Goal: Task Accomplishment & Management: Use online tool/utility

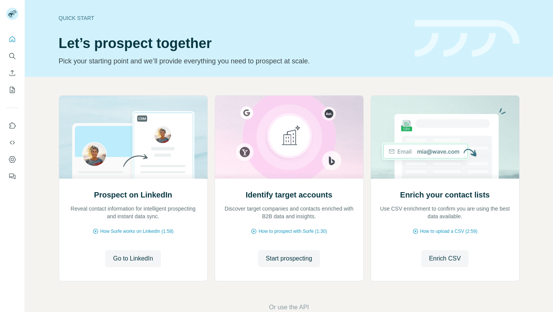
click at [12, 56] on icon "Search" at bounding box center [12, 56] width 8 height 8
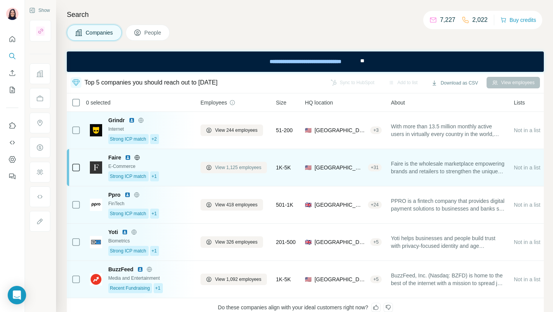
click at [243, 173] on button "View 1,125 employees" at bounding box center [234, 168] width 66 height 12
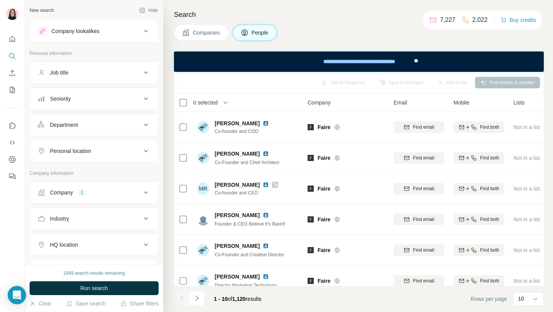
click at [83, 31] on div "Company lookalikes" at bounding box center [76, 31] width 48 height 8
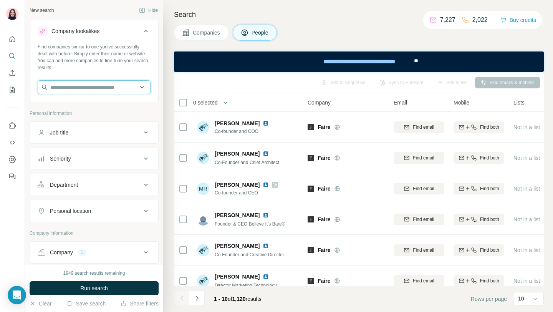
click at [80, 86] on input "text" at bounding box center [94, 87] width 113 height 14
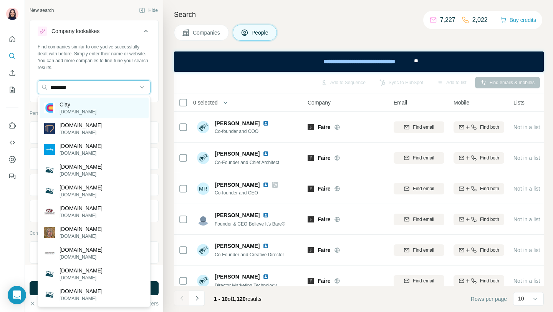
type input "********"
click at [79, 105] on div "Clay [DOMAIN_NAME]" at bounding box center [94, 108] width 109 height 21
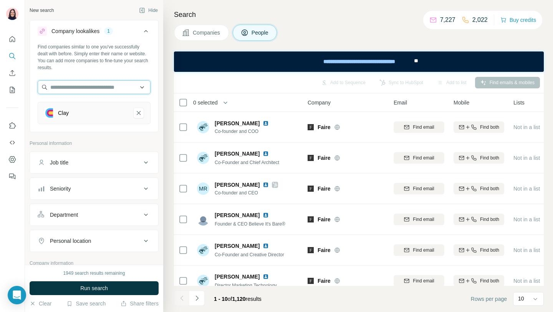
click at [84, 84] on input "text" at bounding box center [94, 87] width 113 height 14
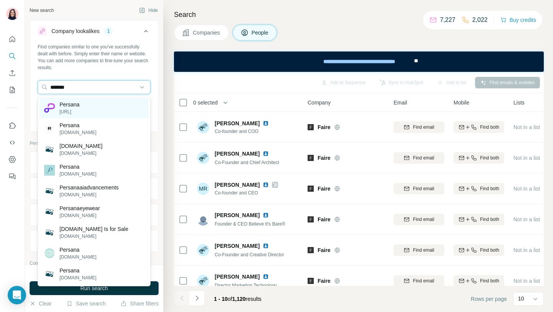
type input "*******"
click at [74, 115] on div "Persana [URL]" at bounding box center [94, 108] width 109 height 21
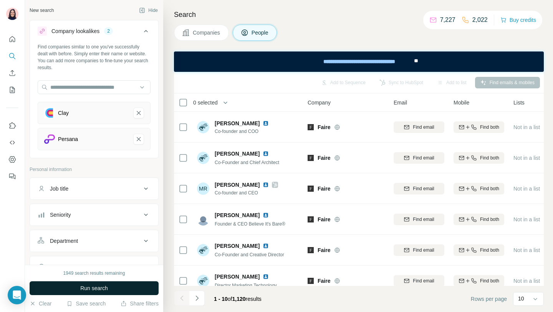
click at [109, 286] on button "Run search" at bounding box center [94, 288] width 129 height 14
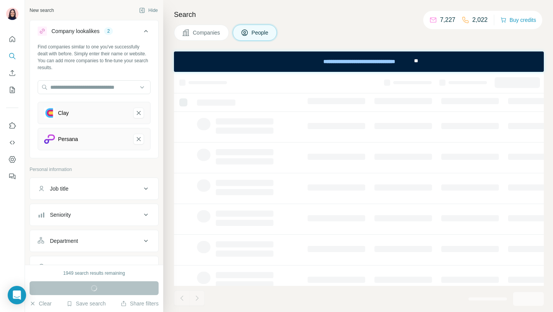
click at [205, 35] on span "Companies" at bounding box center [207, 33] width 28 height 8
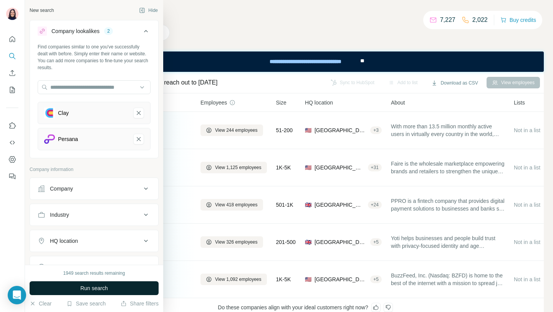
click at [95, 288] on span "Run search" at bounding box center [94, 288] width 28 height 8
